Goal: Task Accomplishment & Management: Complete application form

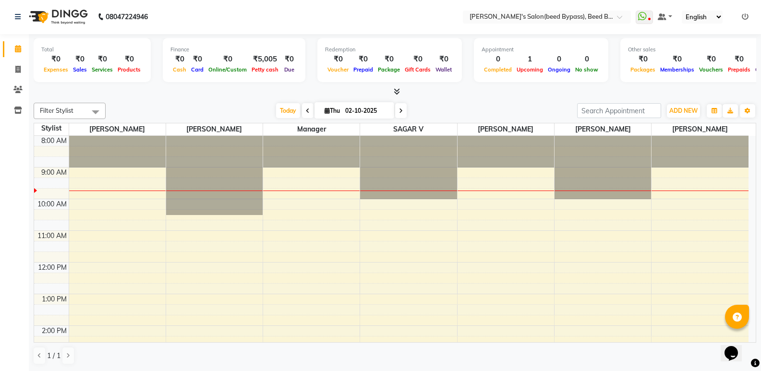
click at [21, 77] on li "Invoice" at bounding box center [14, 70] width 29 height 21
click at [19, 72] on icon at bounding box center [17, 69] width 5 height 7
select select "service"
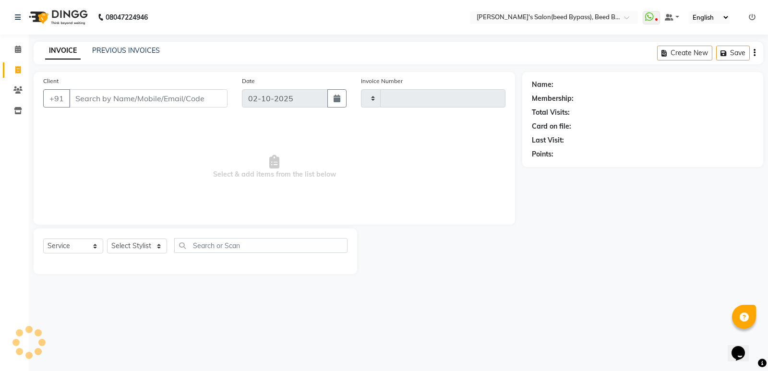
click at [94, 98] on input "Client" at bounding box center [148, 98] width 158 height 18
type input "2847"
click at [94, 98] on input "Client" at bounding box center [148, 98] width 158 height 18
select select "4176"
click at [94, 98] on input "Client" at bounding box center [148, 98] width 158 height 18
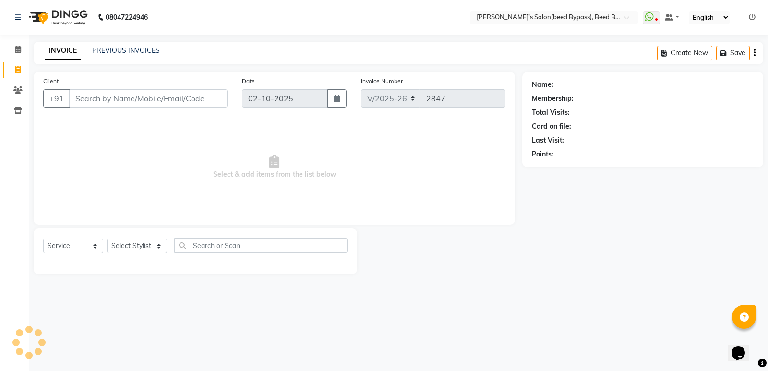
click at [94, 98] on input "Client" at bounding box center [148, 98] width 158 height 18
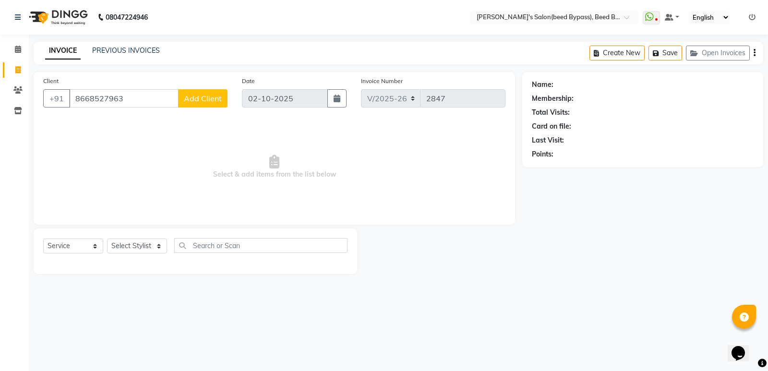
type input "8668527963"
click at [190, 104] on button "Add Client" at bounding box center [202, 98] width 49 height 18
select select "22"
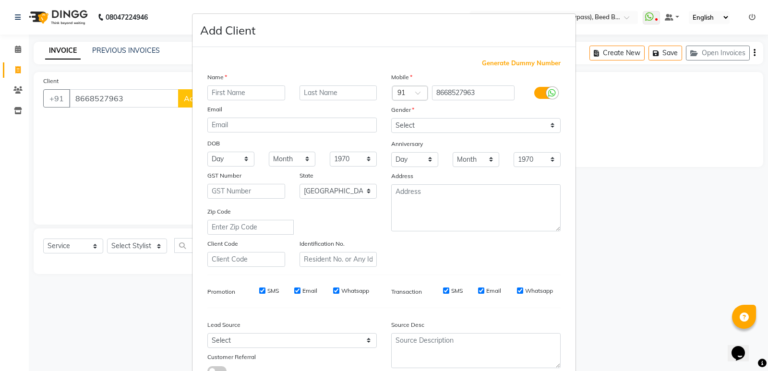
click at [236, 94] on input "text" at bounding box center [246, 92] width 78 height 15
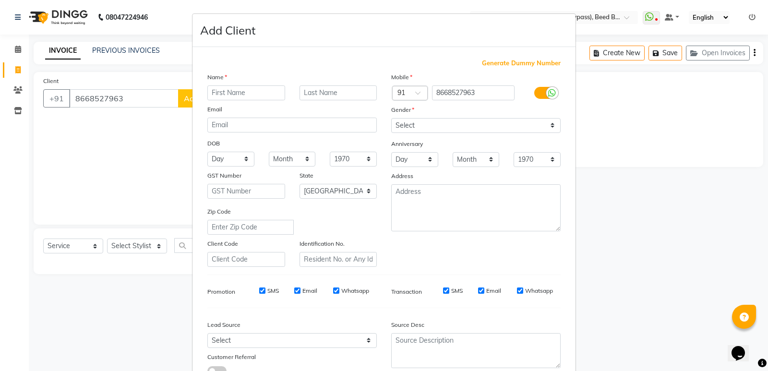
click at [236, 94] on input "text" at bounding box center [246, 92] width 78 height 15
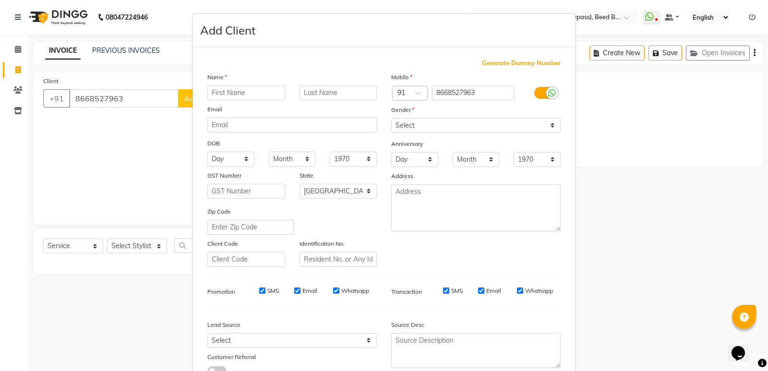
click at [236, 94] on input "text" at bounding box center [246, 92] width 78 height 15
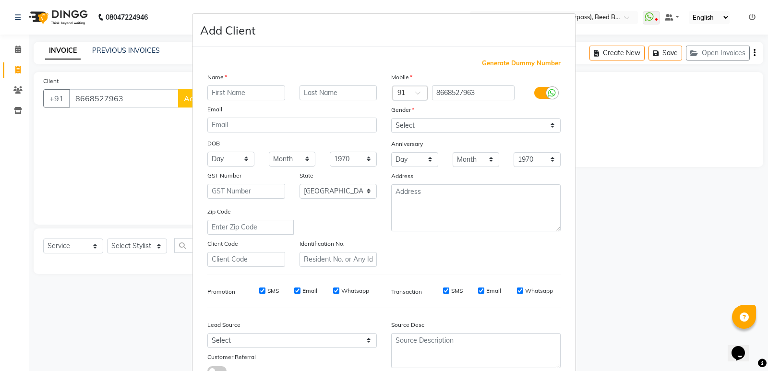
click at [236, 94] on input "text" at bounding box center [246, 92] width 78 height 15
type input "[PERSON_NAME] 03"
click at [411, 122] on select "Select [DEMOGRAPHIC_DATA] [DEMOGRAPHIC_DATA] Other Prefer Not To Say" at bounding box center [475, 125] width 169 height 15
select select "[DEMOGRAPHIC_DATA]"
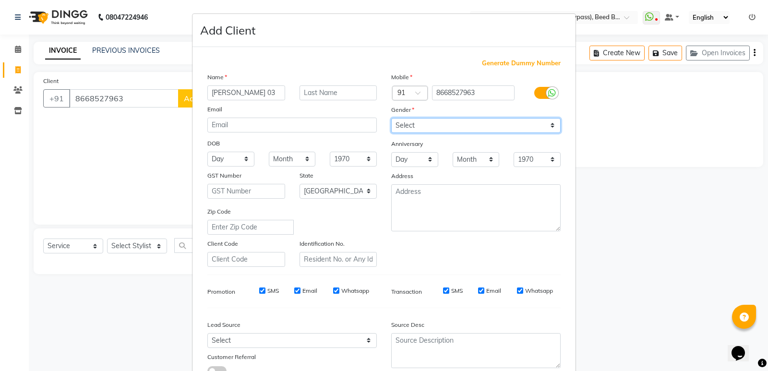
click at [391, 118] on select "Select [DEMOGRAPHIC_DATA] [DEMOGRAPHIC_DATA] Other Prefer Not To Say" at bounding box center [475, 125] width 169 height 15
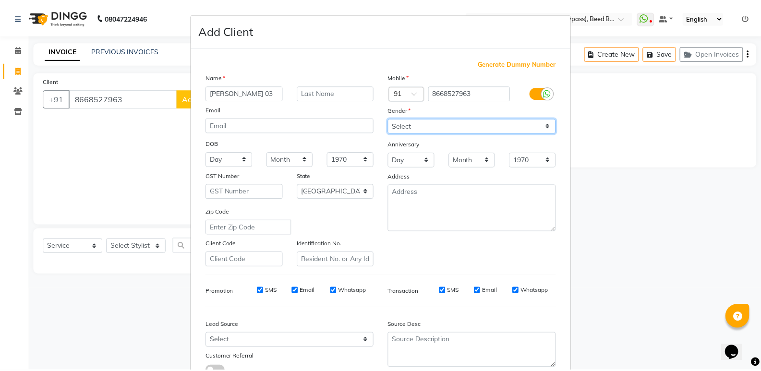
scroll to position [72, 0]
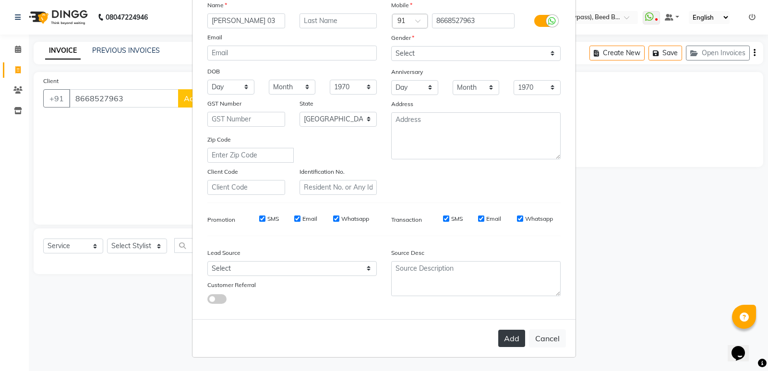
click at [508, 337] on button "Add" at bounding box center [511, 338] width 27 height 17
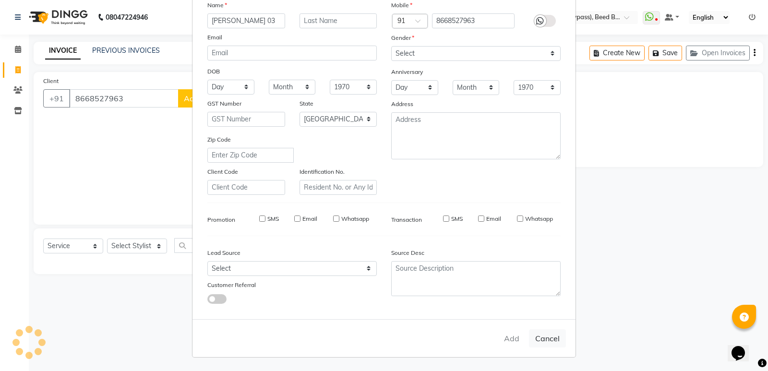
type input "86******63"
select select
select select "null"
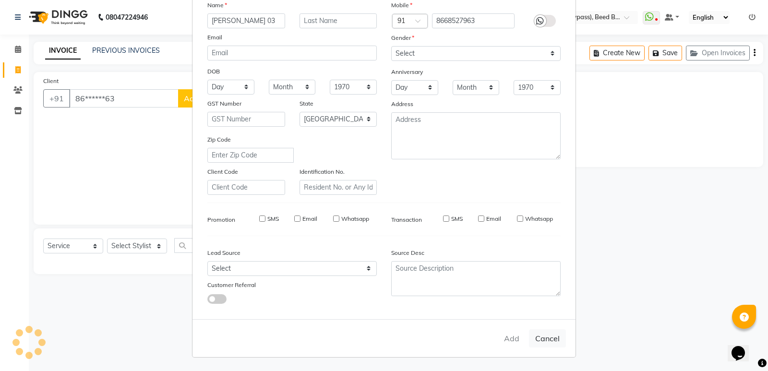
select select
checkbox input "false"
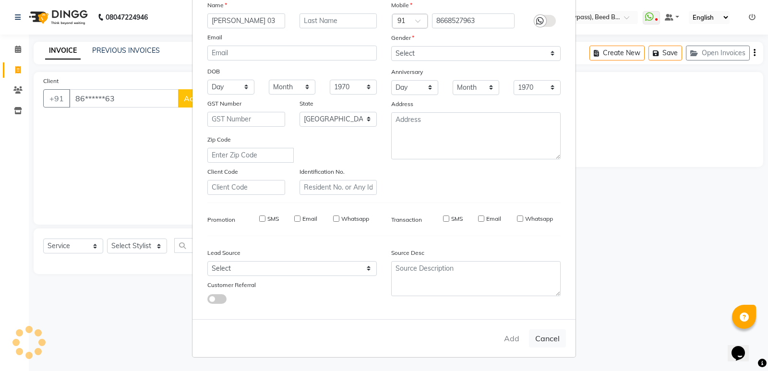
checkbox input "false"
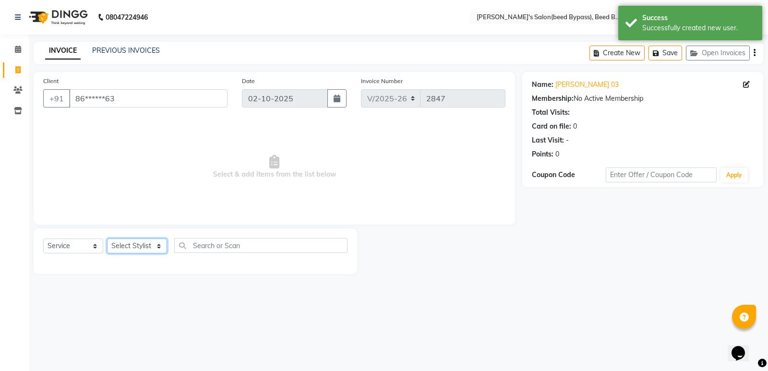
click at [152, 251] on select "Select Stylist [PERSON_NAME] manager [PERSON_NAME] V sagar [PERSON_NAME] [PERSO…" at bounding box center [137, 246] width 60 height 15
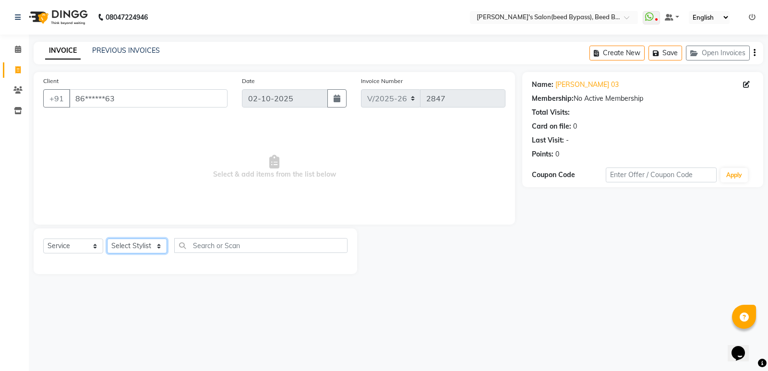
select select "83208"
click at [107, 239] on select "Select Stylist [PERSON_NAME] manager [PERSON_NAME] V sagar [PERSON_NAME] [PERSO…" at bounding box center [137, 246] width 60 height 15
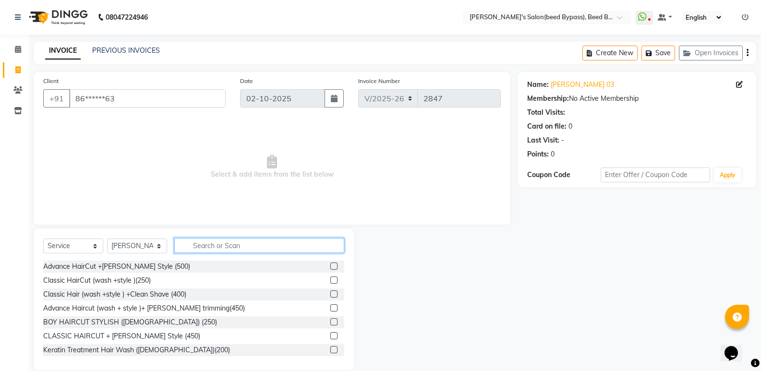
click at [215, 241] on input "text" at bounding box center [259, 245] width 170 height 15
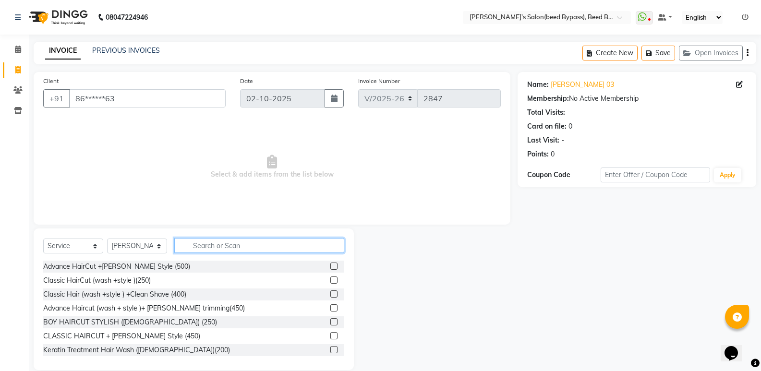
click at [215, 241] on input "text" at bounding box center [259, 245] width 170 height 15
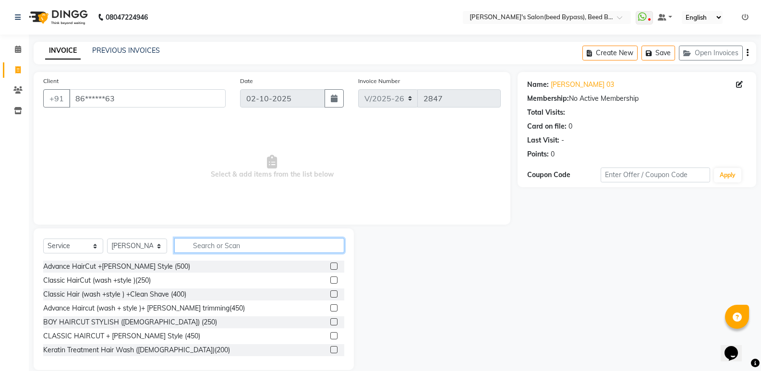
click at [215, 241] on input "text" at bounding box center [259, 245] width 170 height 15
click at [148, 278] on div "Classic HairCut (wash +style )(250)" at bounding box center [97, 281] width 108 height 10
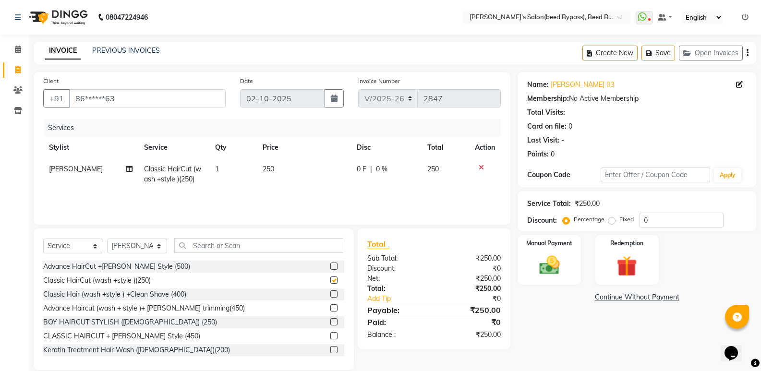
checkbox input "false"
click at [541, 261] on img at bounding box center [549, 265] width 34 height 24
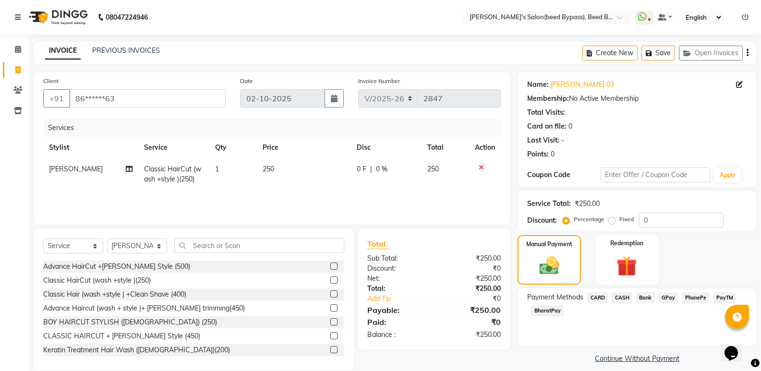
scroll to position [13, 0]
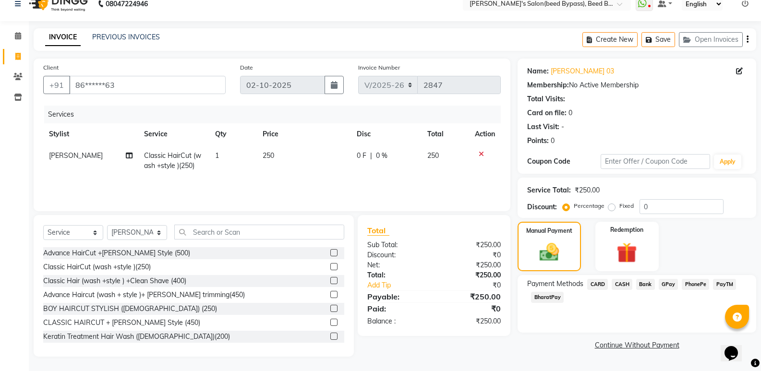
click at [697, 279] on span "PhonePe" at bounding box center [695, 284] width 27 height 11
